Goal: Navigation & Orientation: Go to known website

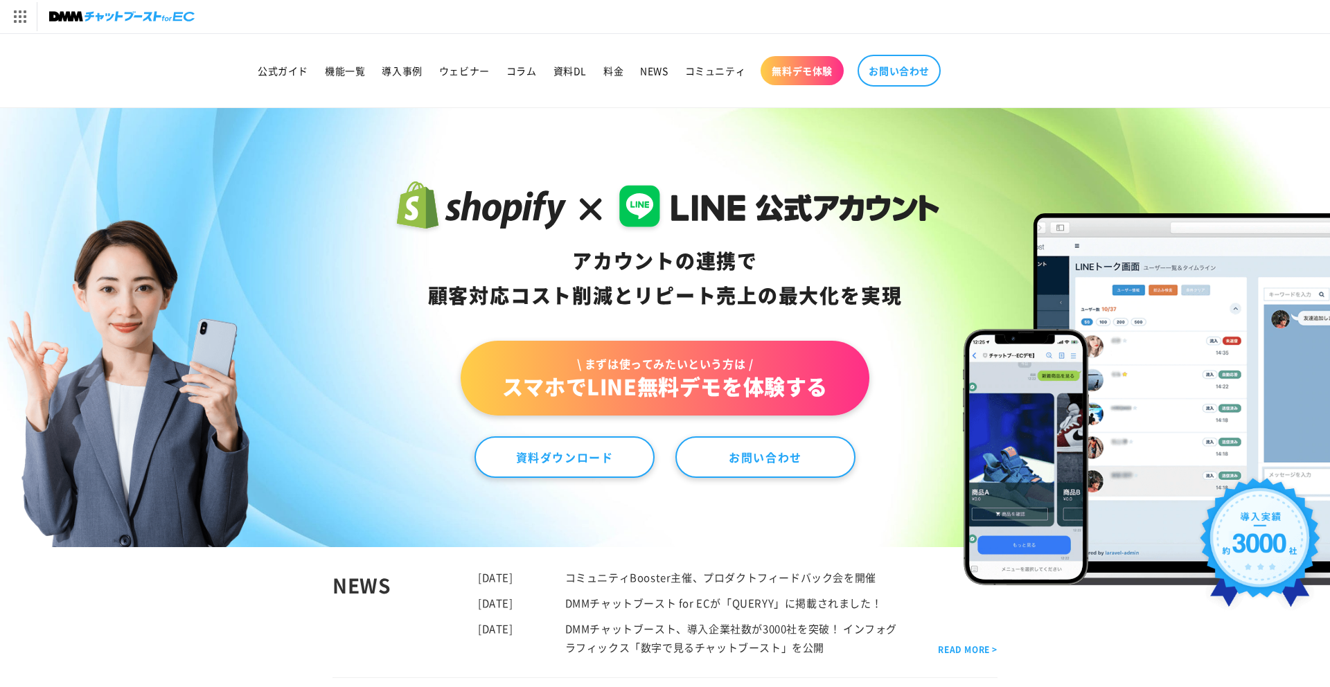
click at [1021, 98] on header "公式ガイド 機能一覧 導入事例 ウェビナー コラム 資料DL 料金 NEWS コミュニティ 無料デモ体験" at bounding box center [665, 70] width 928 height 73
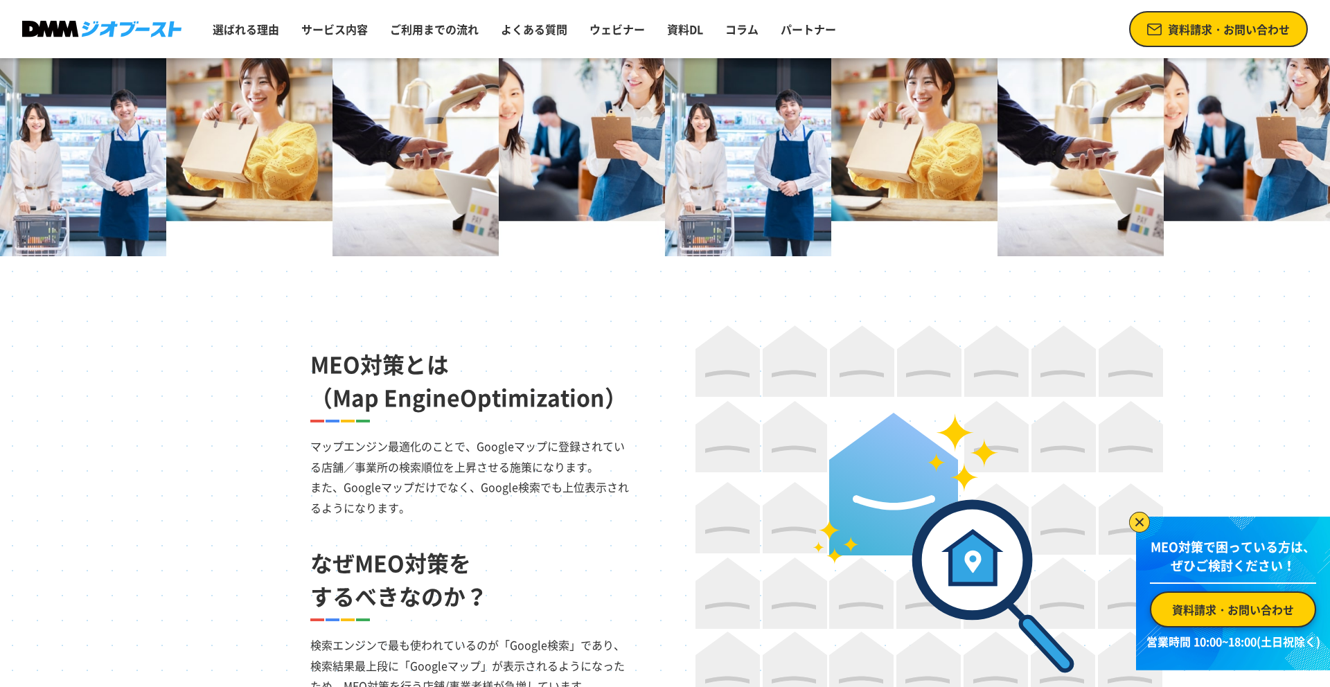
scroll to position [1146, 0]
